Goal: Task Accomplishment & Management: Use online tool/utility

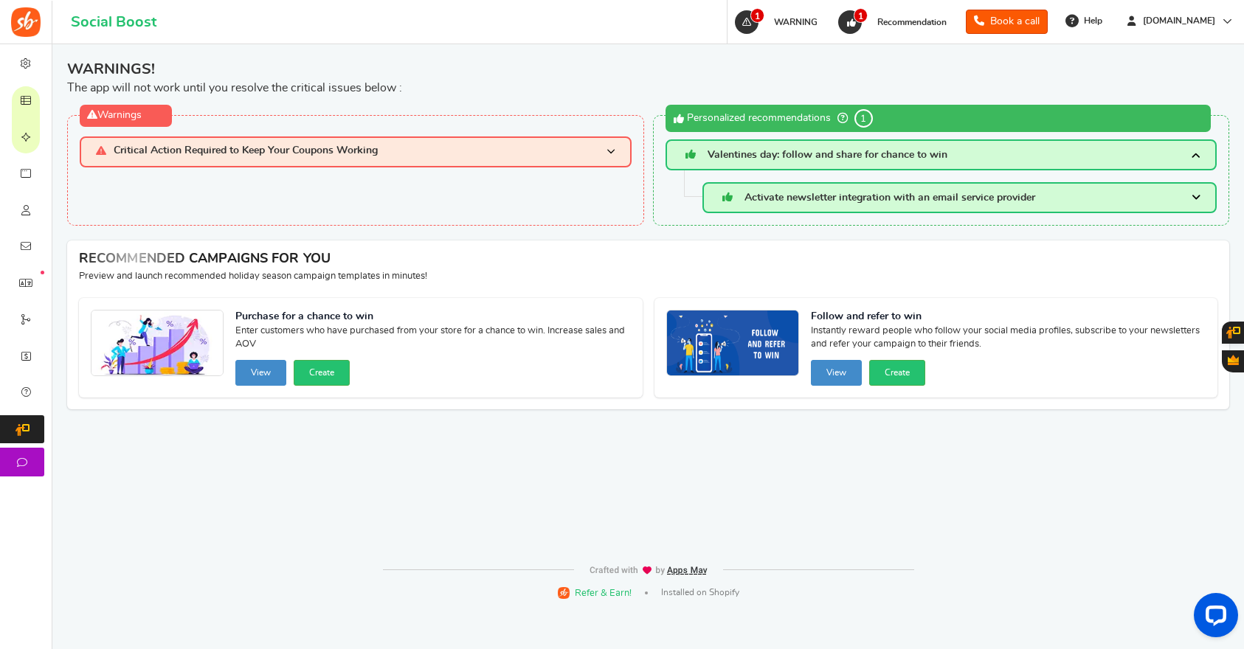
click at [218, 159] on h3 "Critical Action Required to Keep Your Coupons Working" at bounding box center [356, 151] width 552 height 30
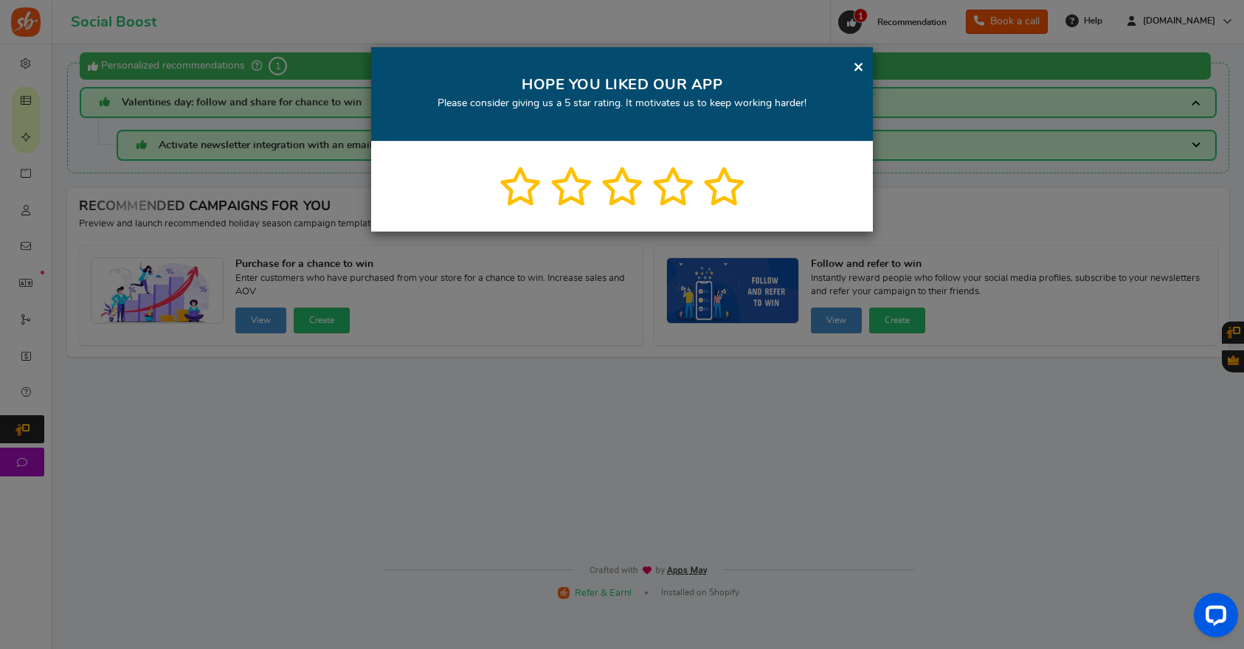
click at [859, 66] on link "×" at bounding box center [858, 67] width 11 height 18
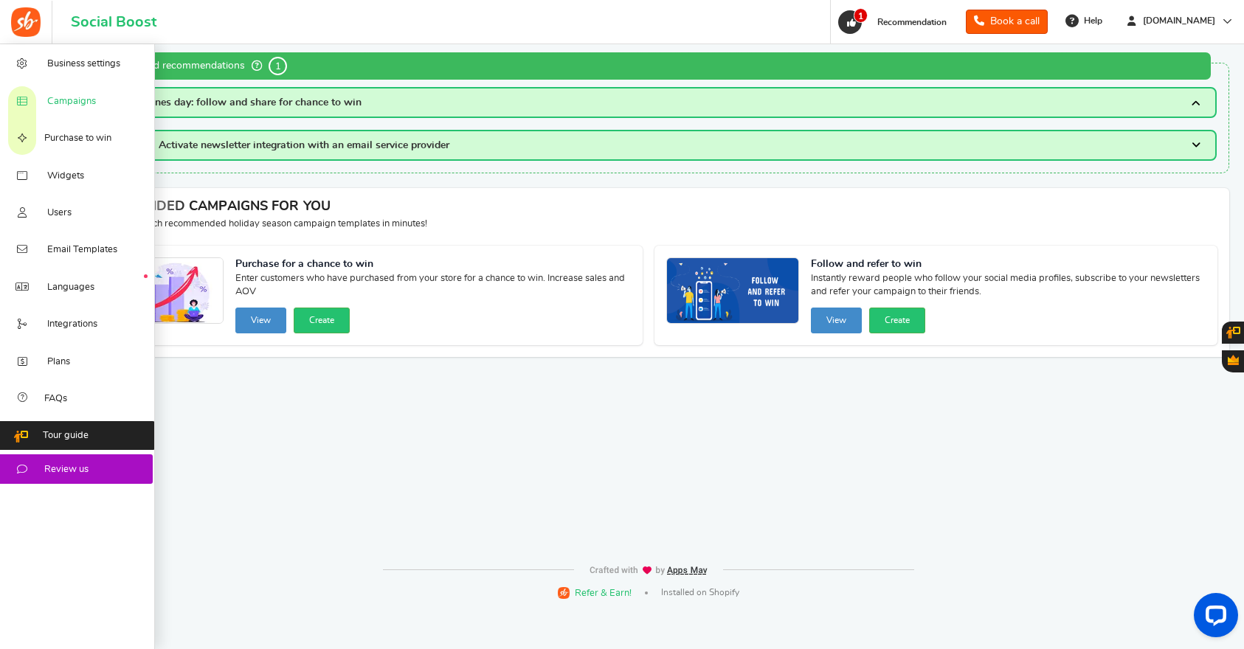
click at [79, 99] on span "Campaigns" at bounding box center [71, 101] width 49 height 13
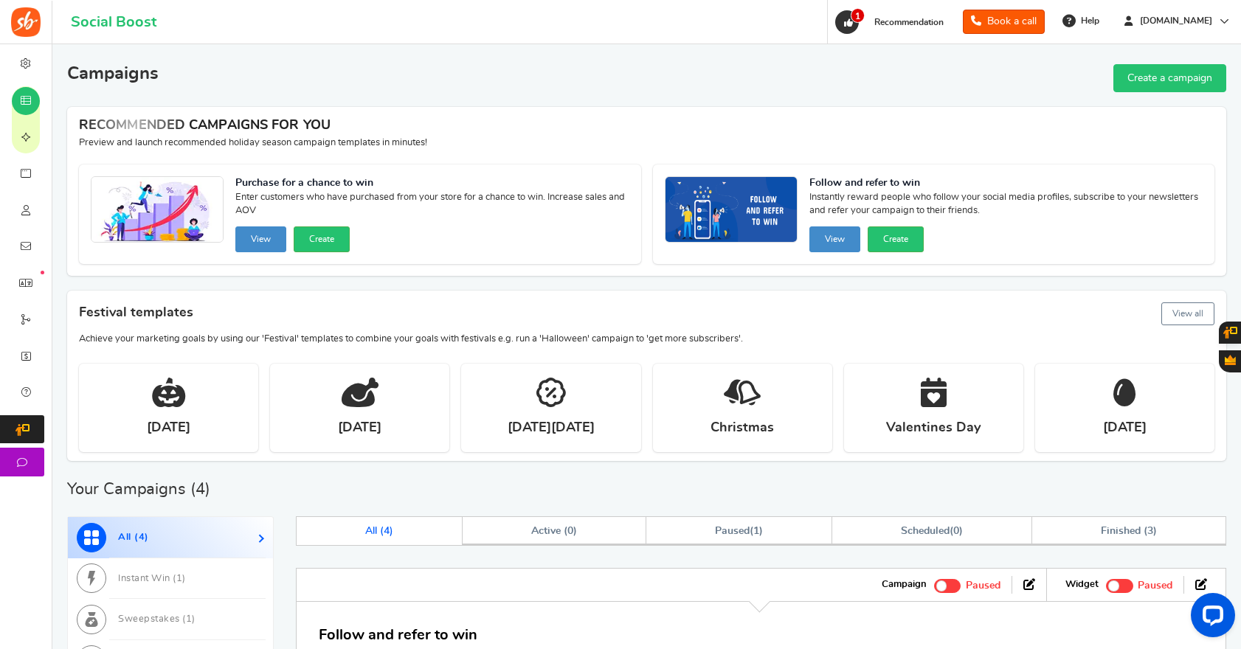
scroll to position [3, 0]
click at [1165, 72] on link "Create a campaign" at bounding box center [1169, 77] width 113 height 28
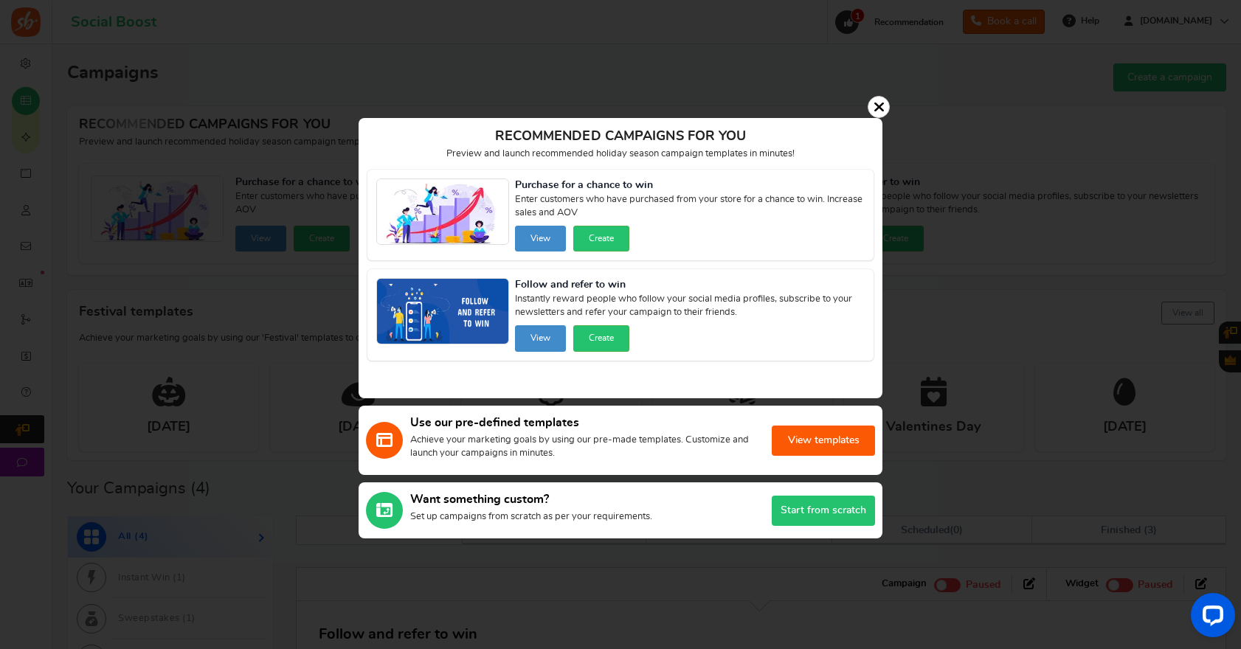
click at [878, 106] on icon at bounding box center [879, 107] width 11 height 15
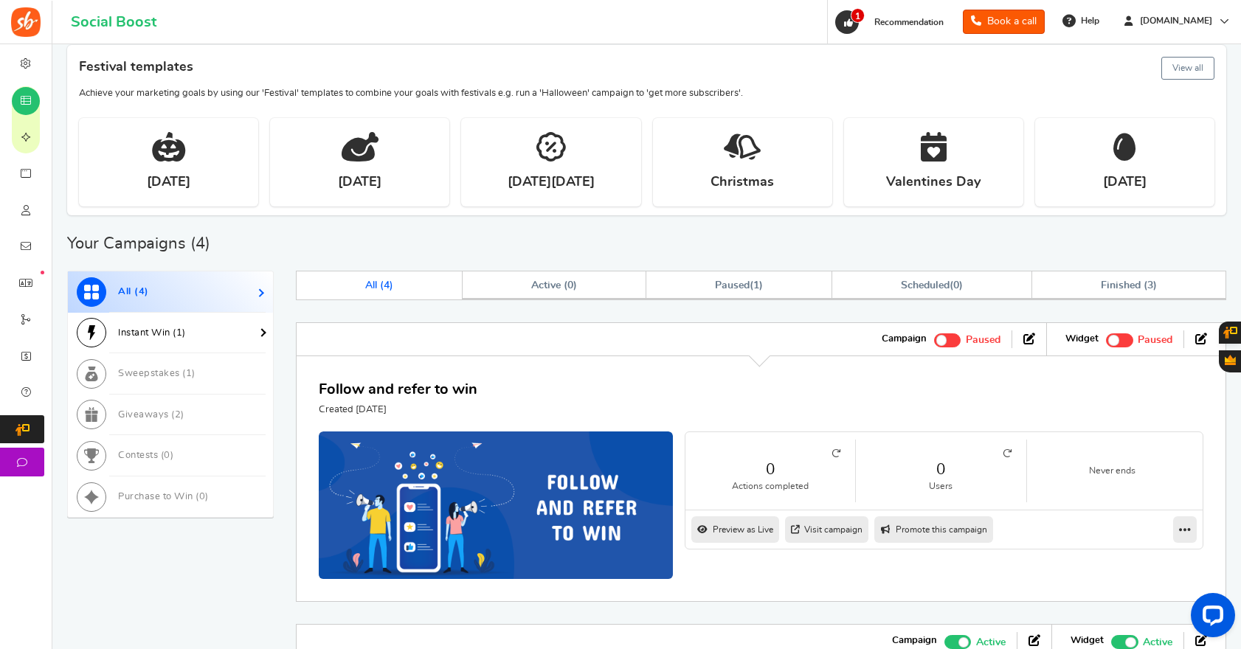
scroll to position [251, 0]
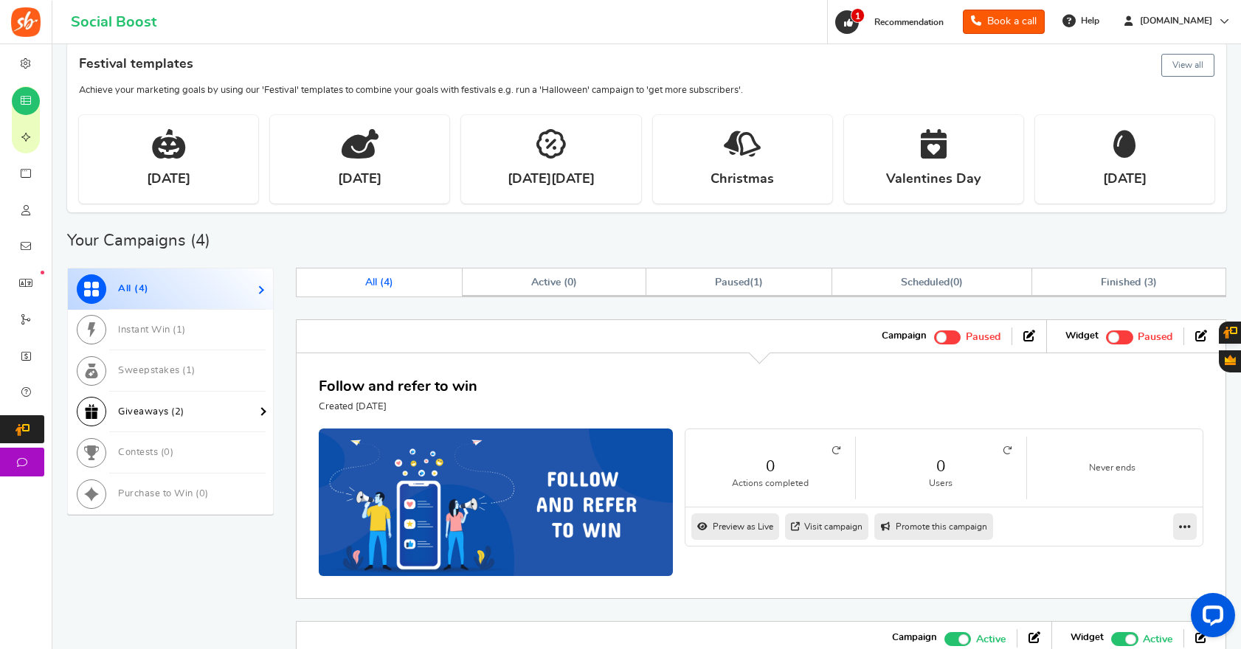
click at [148, 421] on link "Giveaways ( 2 )" at bounding box center [170, 412] width 205 height 41
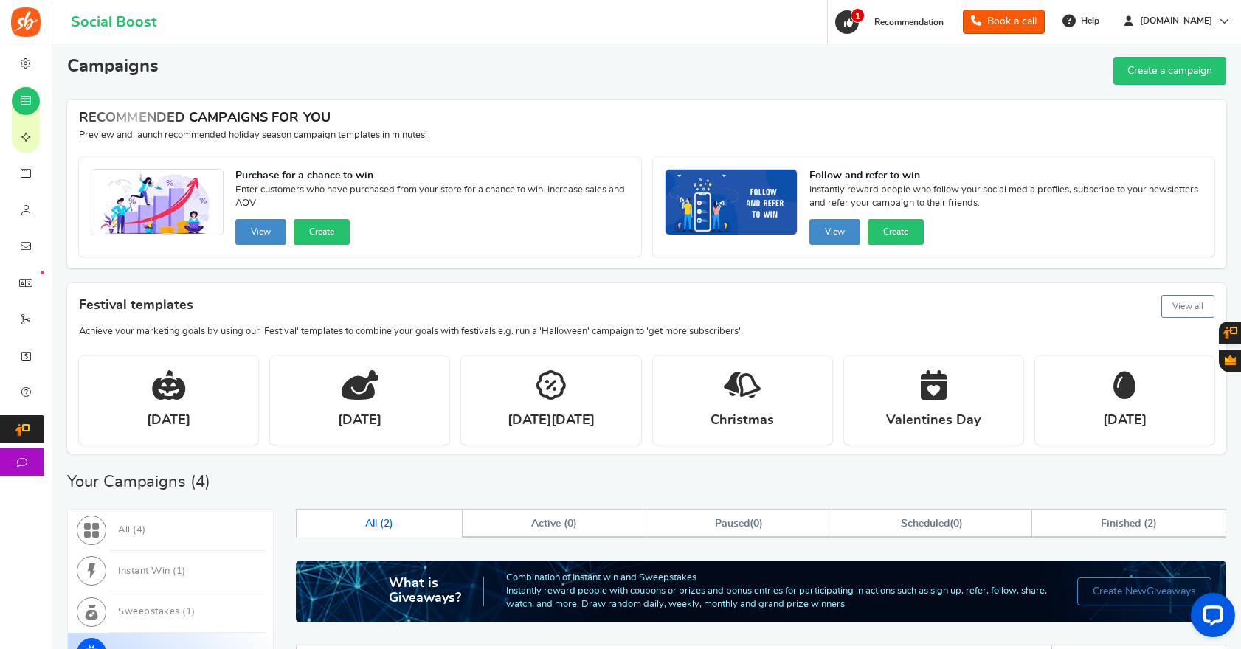
scroll to position [17, 0]
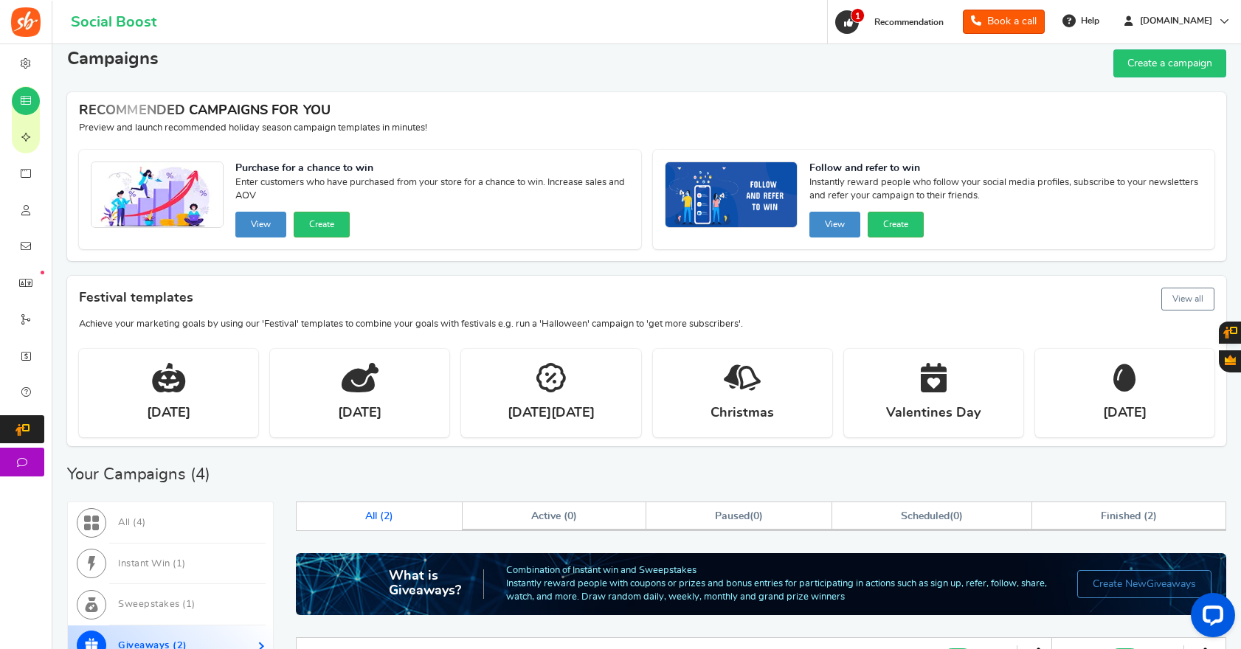
click at [1172, 313] on h4 "Festival templates View all" at bounding box center [646, 299] width 1135 height 29
click at [1174, 302] on button "View all" at bounding box center [1187, 299] width 53 height 23
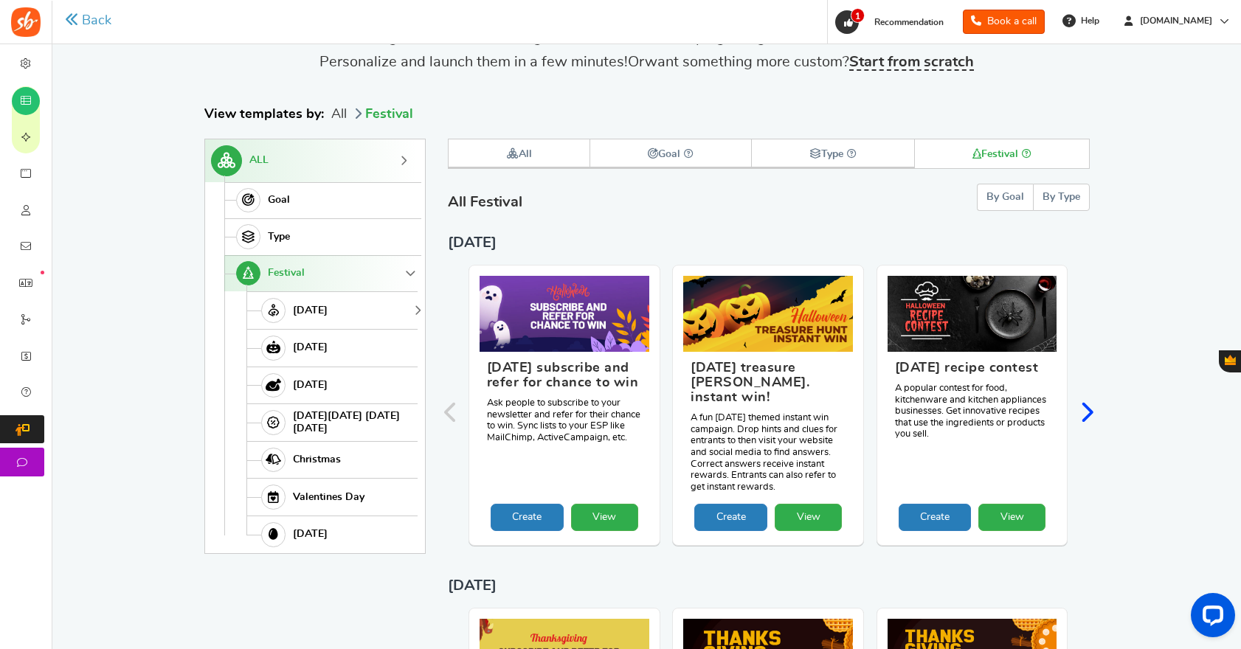
scroll to position [91, 0]
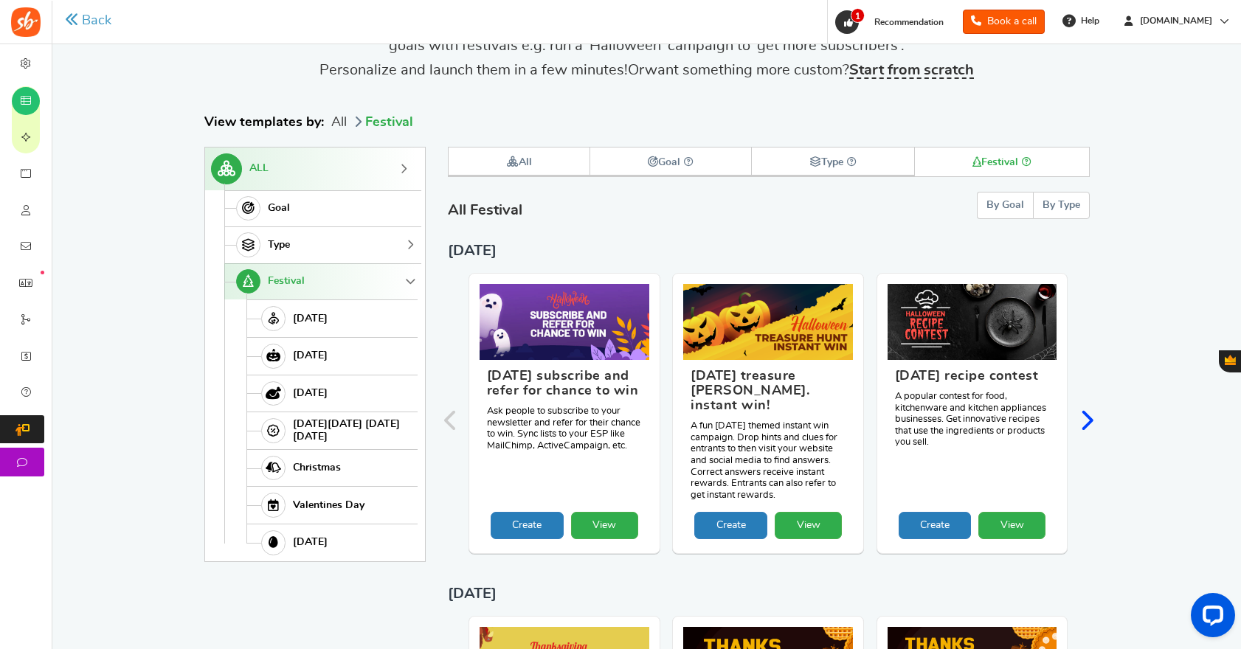
click at [286, 246] on span "Type" at bounding box center [279, 245] width 22 height 13
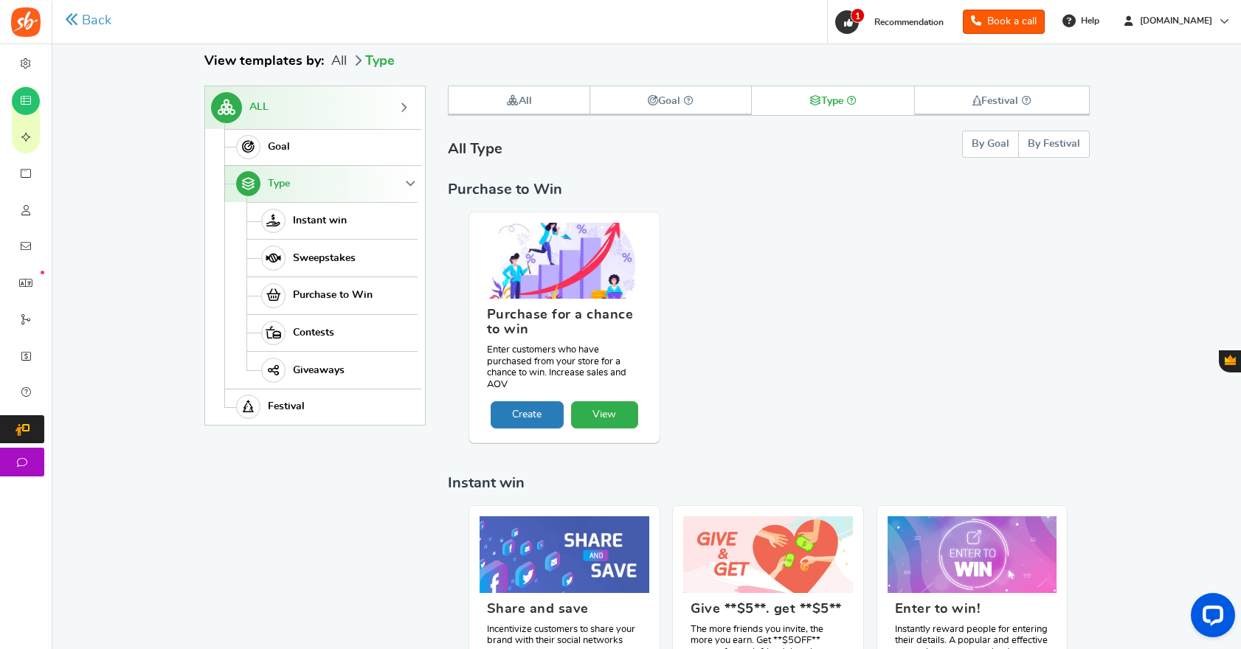
scroll to position [153, 0]
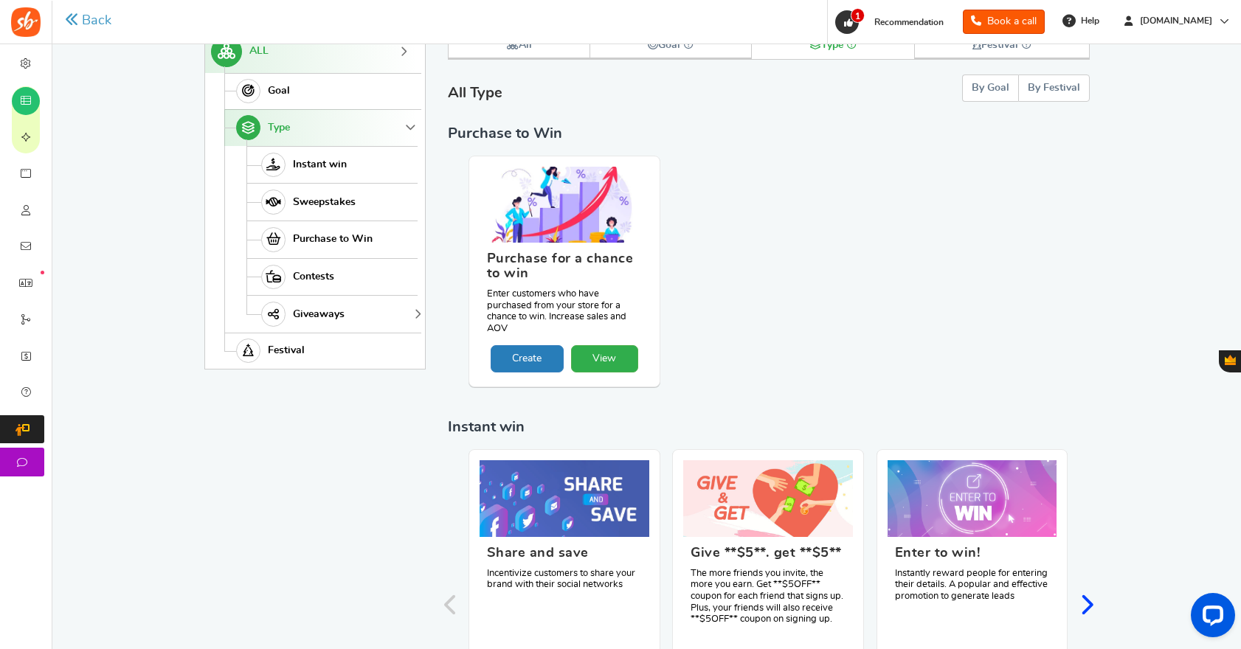
click at [313, 314] on span "Giveaways" at bounding box center [319, 314] width 52 height 13
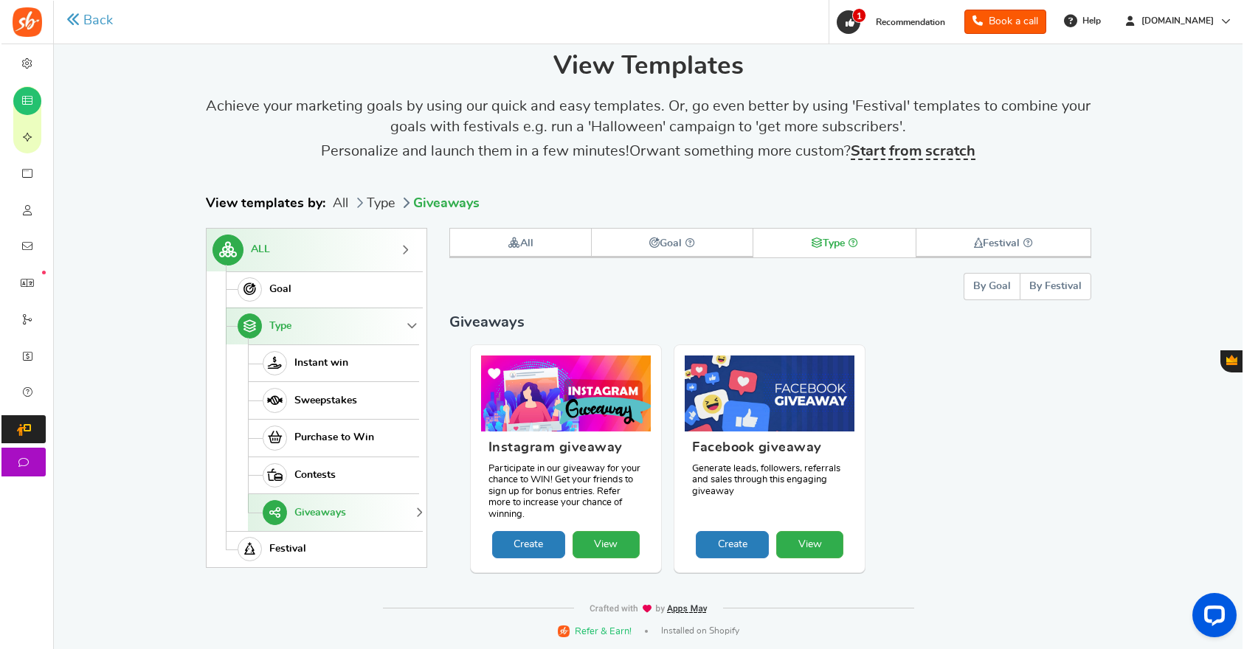
scroll to position [10, 0]
click at [817, 544] on link "View" at bounding box center [808, 544] width 67 height 27
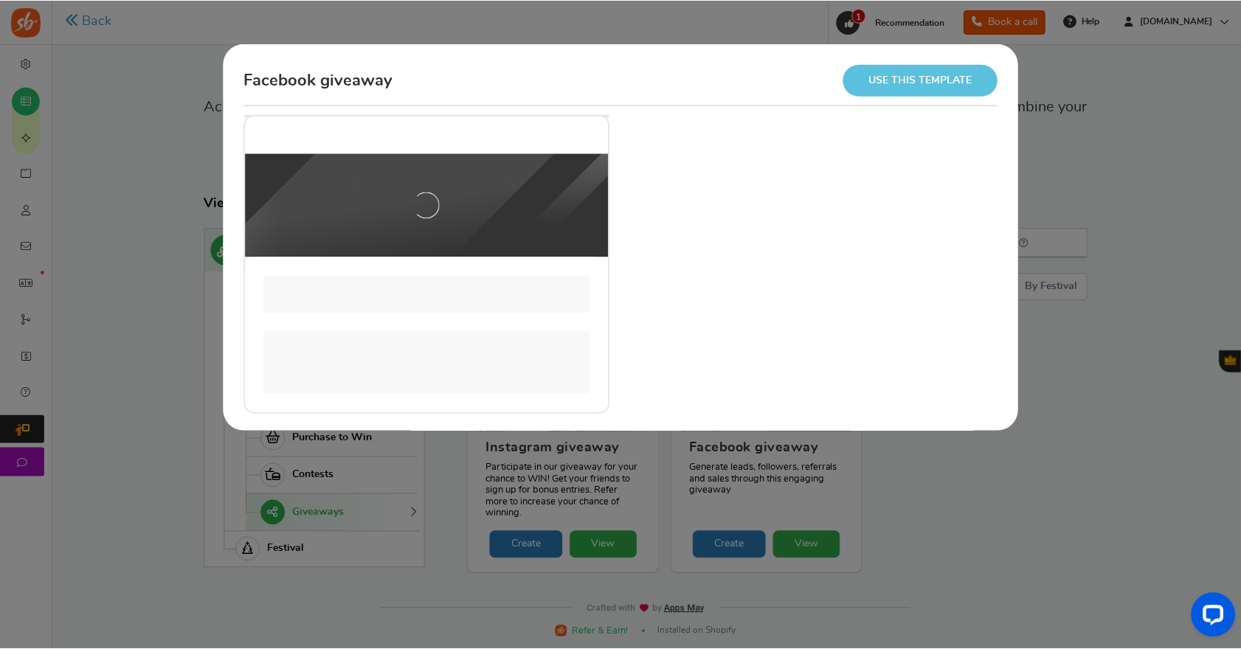
scroll to position [0, 0]
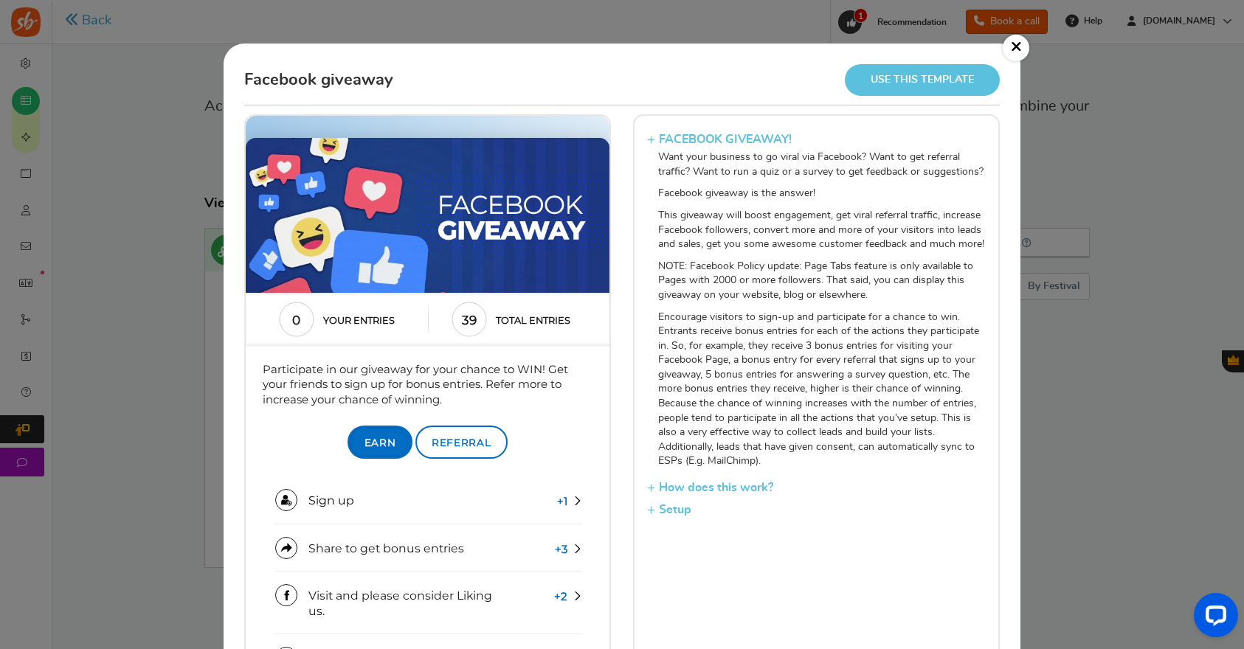
click at [941, 87] on link "Use this template" at bounding box center [922, 80] width 155 height 32
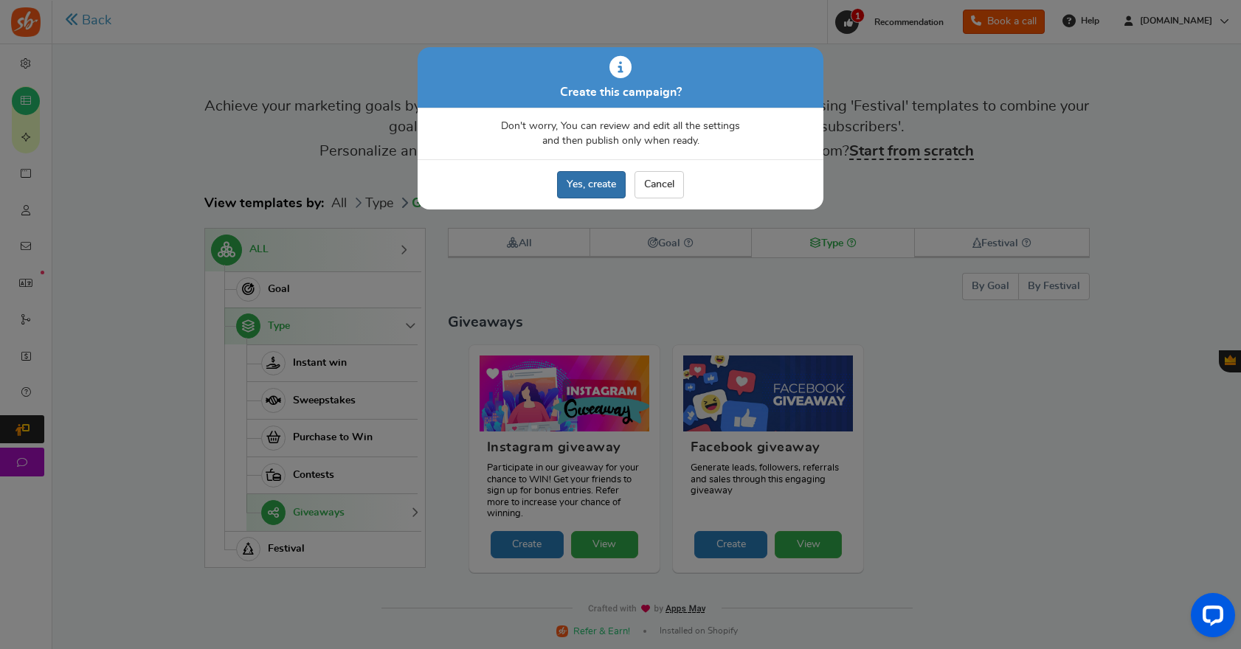
click at [581, 190] on link "Yes, create" at bounding box center [591, 184] width 69 height 27
